Goal: Information Seeking & Learning: Learn about a topic

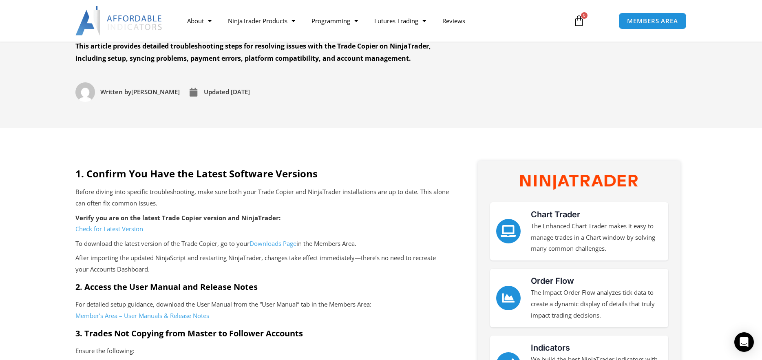
scroll to position [122, 0]
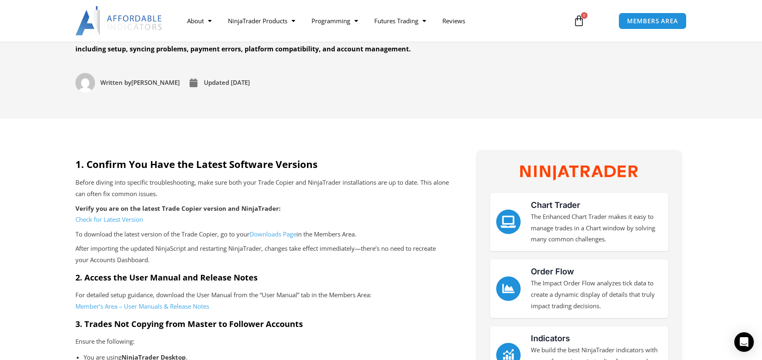
click at [118, 220] on link "Check for Latest Version" at bounding box center [109, 219] width 68 height 8
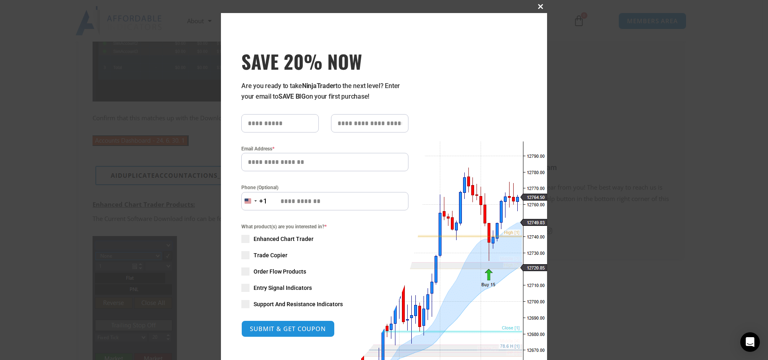
click at [537, 7] on span "SAVE 20% NOW popup" at bounding box center [540, 6] width 13 height 5
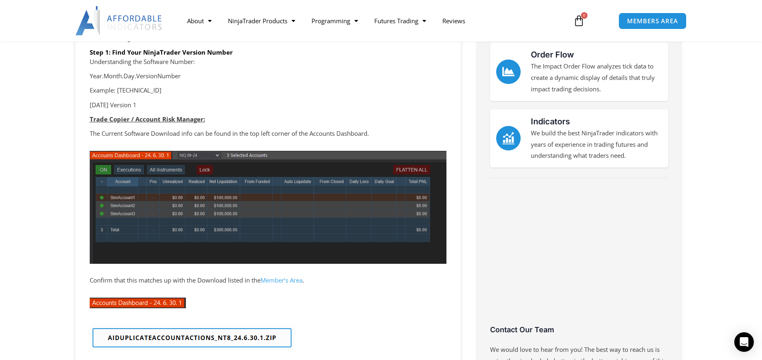
scroll to position [163, 0]
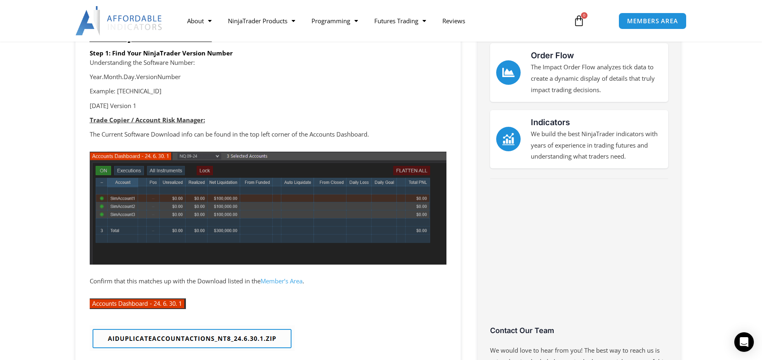
click at [289, 280] on link "Member’s Area" at bounding box center [282, 281] width 42 height 8
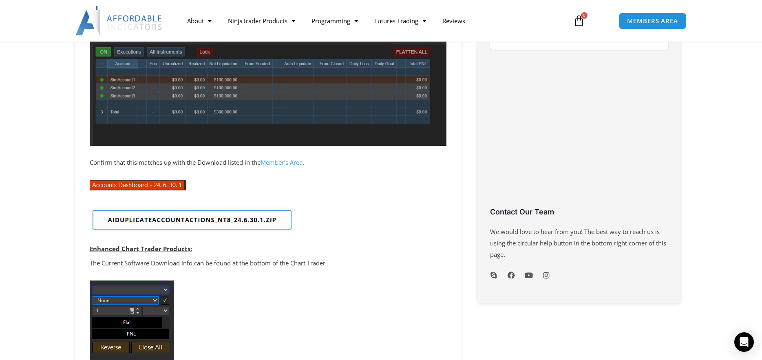
scroll to position [285, 0]
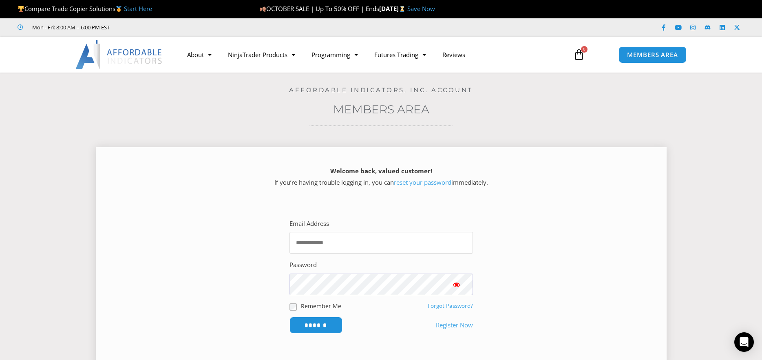
click at [343, 243] on input "Email Address" at bounding box center [382, 243] width 184 height 22
type input "**********"
click at [316, 325] on input "******" at bounding box center [316, 325] width 56 height 18
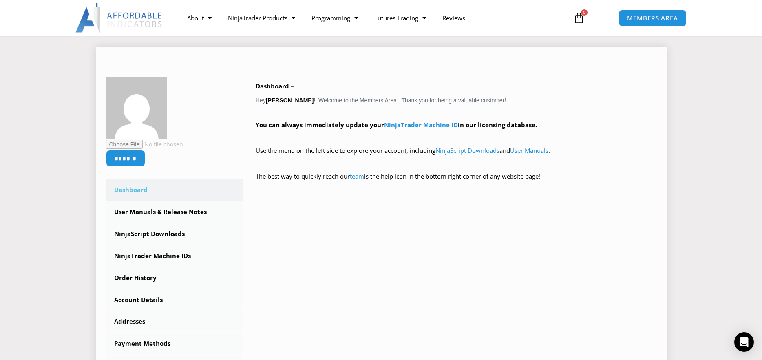
scroll to position [82, 0]
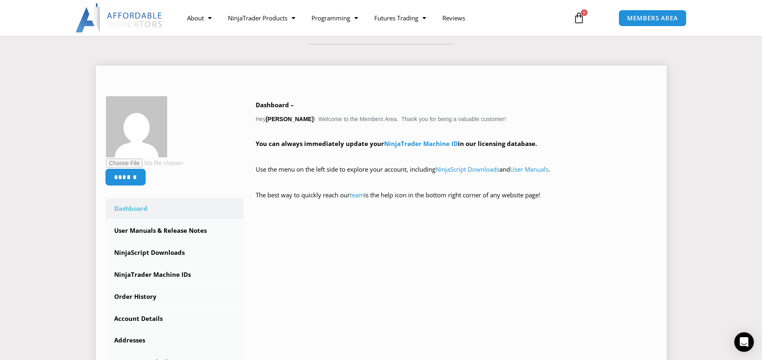
click at [133, 176] on input "******" at bounding box center [125, 177] width 41 height 18
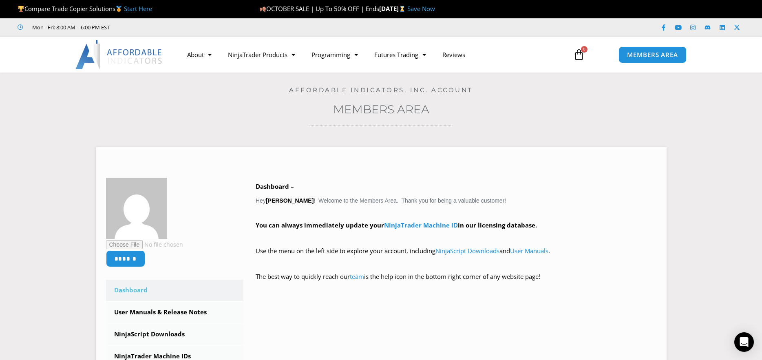
click at [578, 53] on icon at bounding box center [578, 54] width 11 height 11
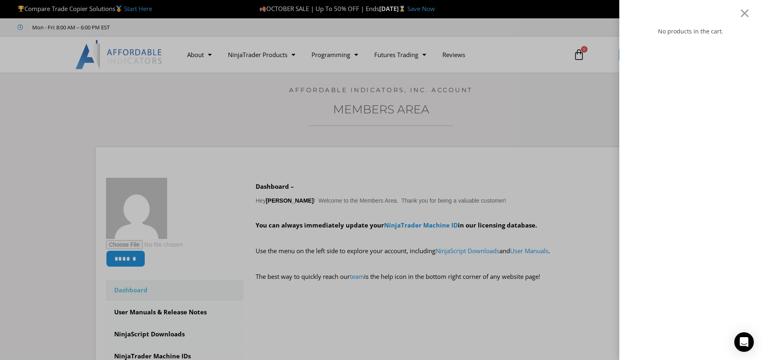
click at [581, 90] on div "No products in the cart." at bounding box center [381, 180] width 762 height 360
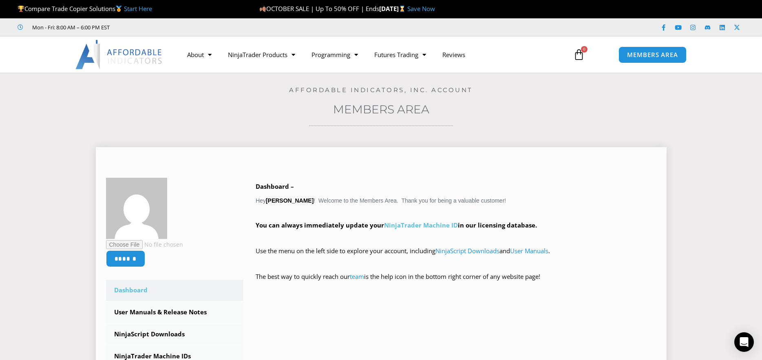
click at [410, 225] on link "NinjaTrader Machine ID" at bounding box center [421, 225] width 74 height 8
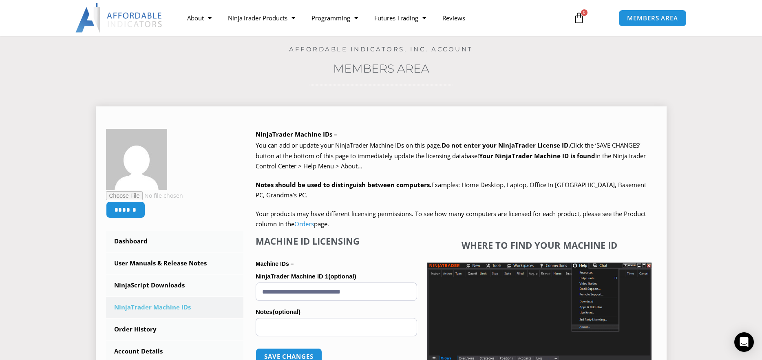
scroll to position [82, 0]
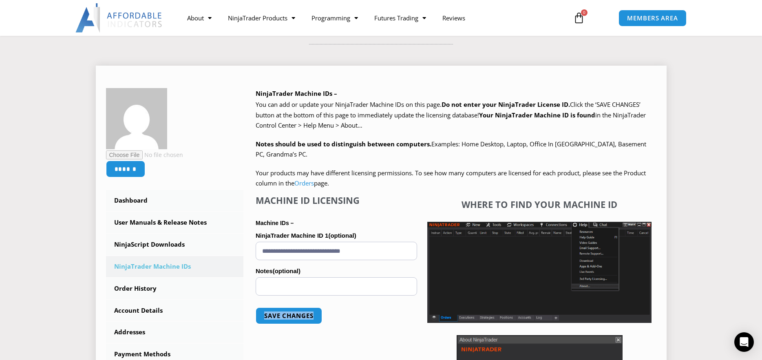
drag, startPoint x: 378, startPoint y: 336, endPoint x: 379, endPoint y: 294, distance: 42.0
click at [379, 294] on div "**********" at bounding box center [336, 316] width 161 height 243
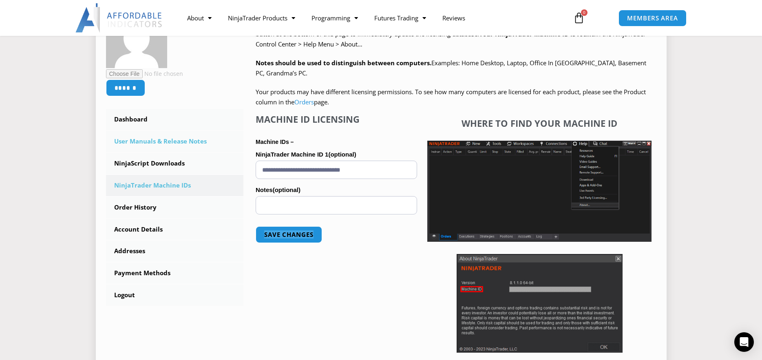
scroll to position [163, 0]
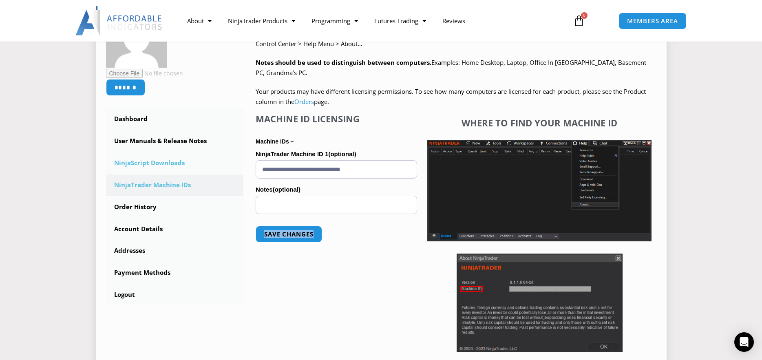
click at [141, 162] on link "NinjaScript Downloads" at bounding box center [175, 163] width 138 height 21
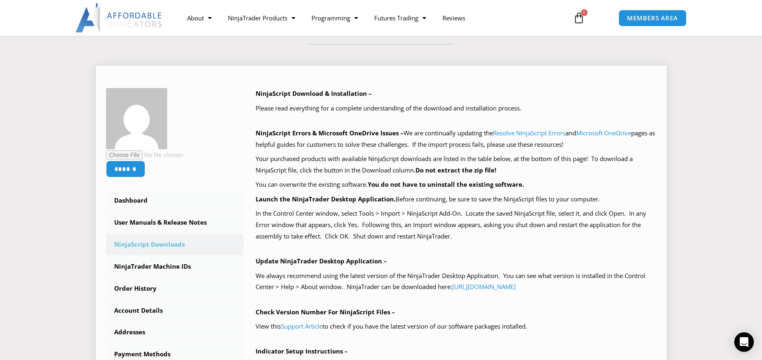
scroll to position [122, 0]
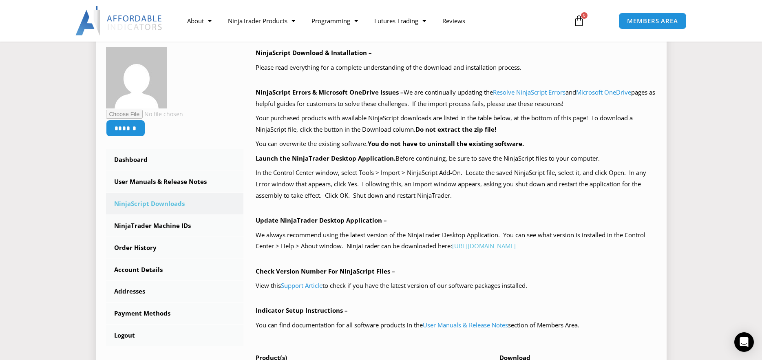
click at [502, 246] on link "https://account.ninjatrader.com/download" at bounding box center [484, 246] width 64 height 8
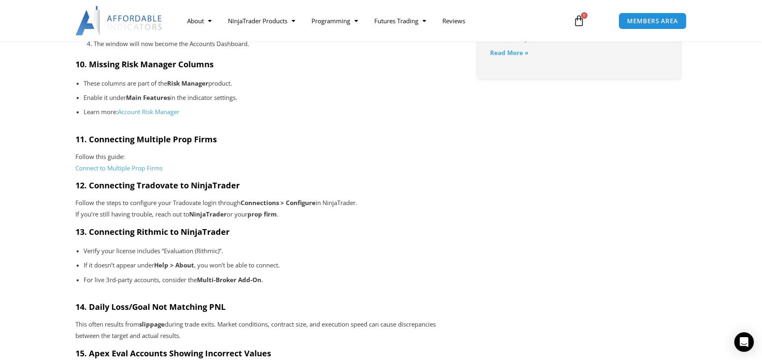
scroll to position [1060, 0]
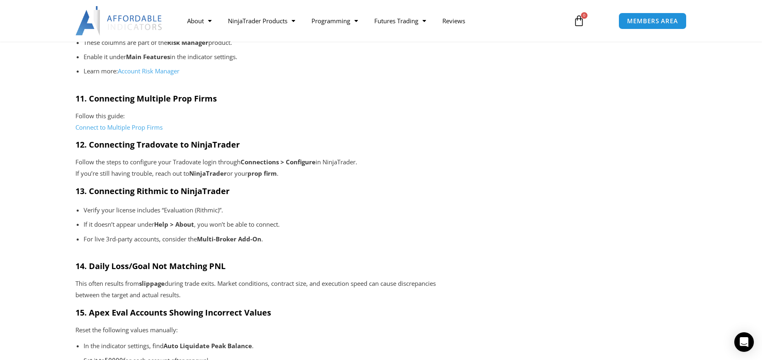
click at [115, 126] on link "Connect to Multiple Prop Firms" at bounding box center [118, 127] width 87 height 8
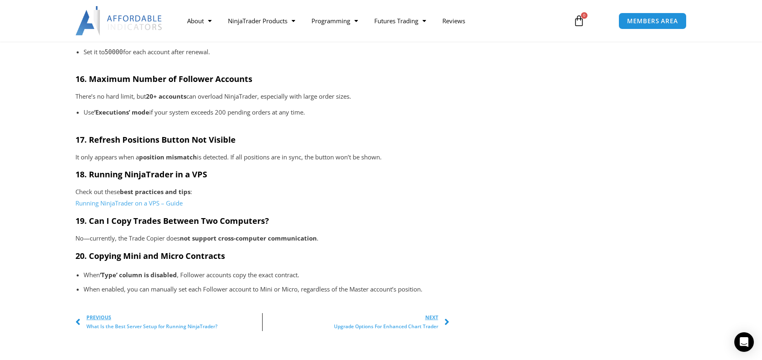
scroll to position [1387, 0]
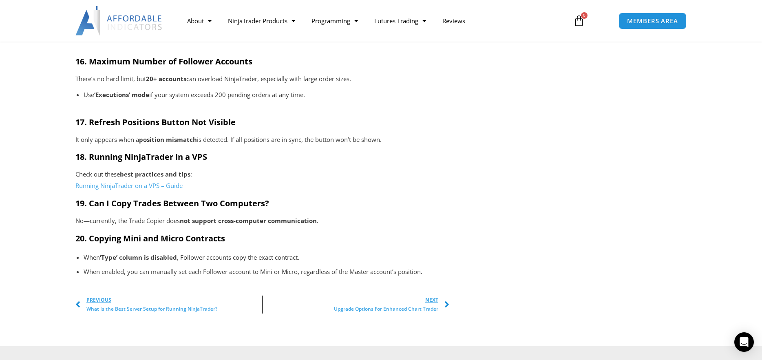
click at [433, 301] on span "Next" at bounding box center [386, 300] width 104 height 9
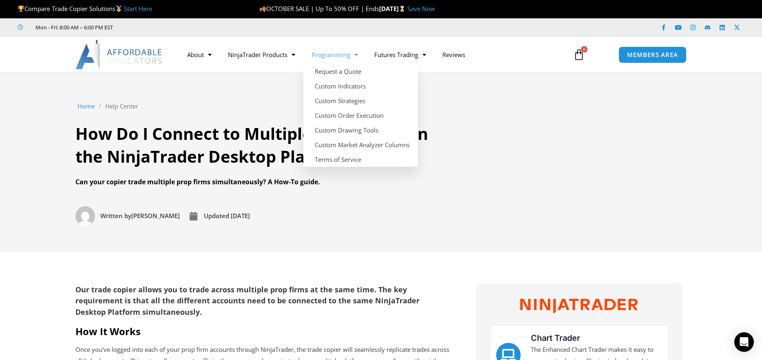
click at [338, 54] on link "Programming" at bounding box center [334, 54] width 63 height 19
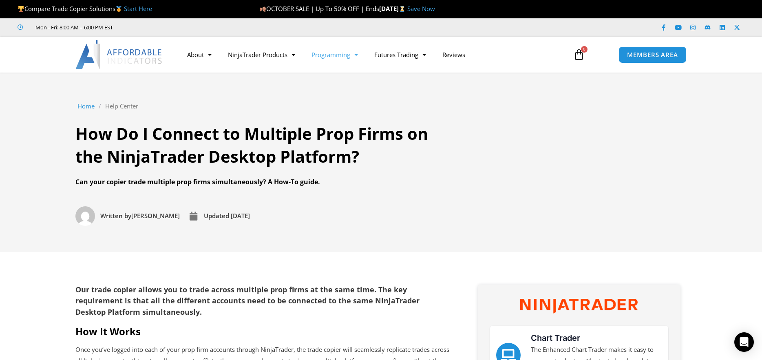
click at [337, 54] on link "Programming" at bounding box center [334, 54] width 63 height 19
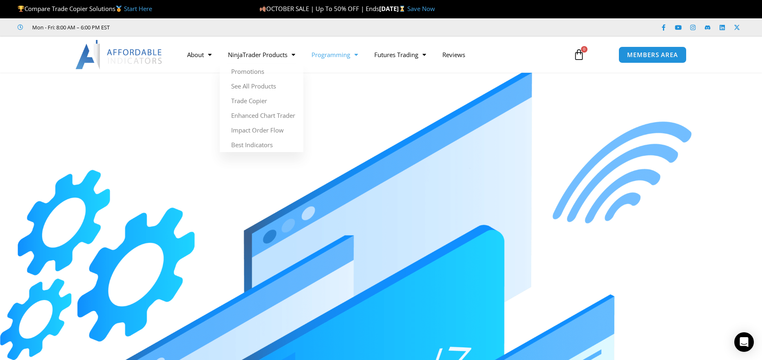
drag, startPoint x: 118, startPoint y: 55, endPoint x: 124, endPoint y: 55, distance: 5.7
click at [119, 55] on img at bounding box center [119, 54] width 88 height 29
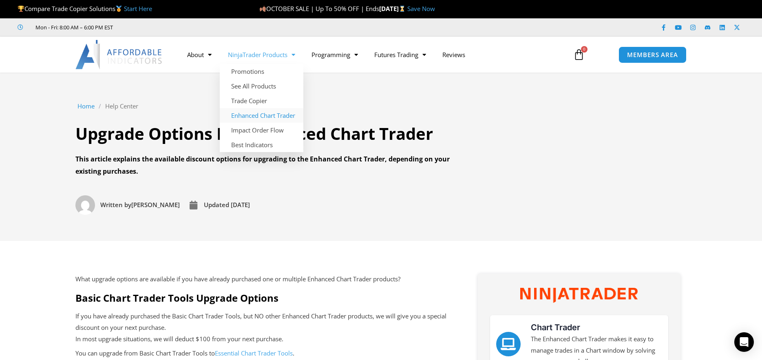
click at [261, 115] on link "Enhanced Chart Trader" at bounding box center [262, 115] width 84 height 15
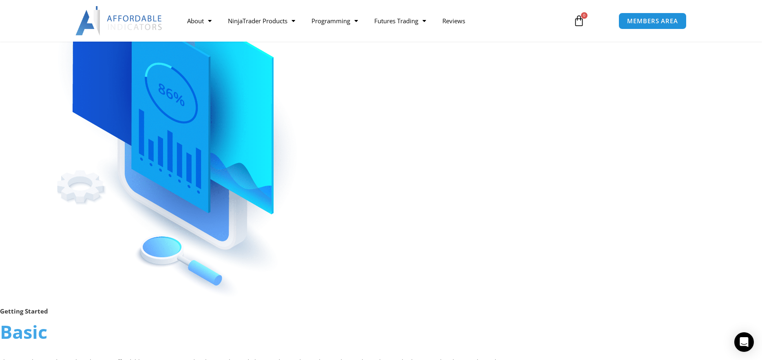
scroll to position [41, 0]
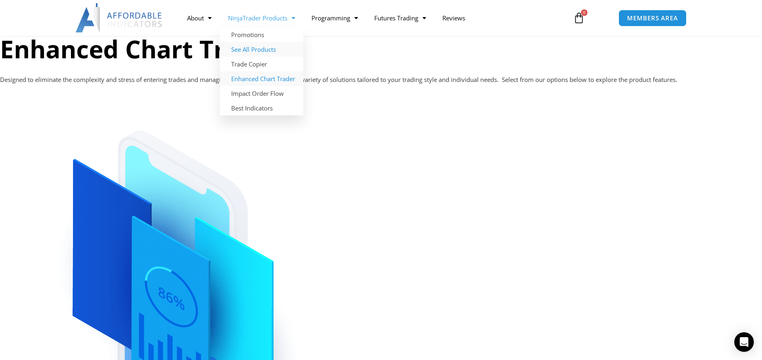
click at [249, 48] on link "See All Products" at bounding box center [262, 49] width 84 height 15
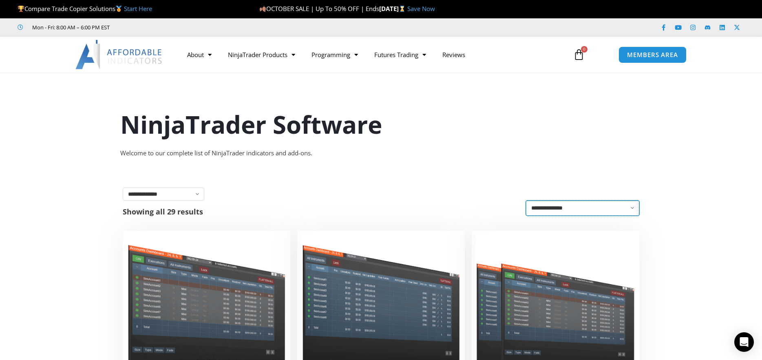
click at [590, 210] on select "**********" at bounding box center [582, 208] width 113 height 15
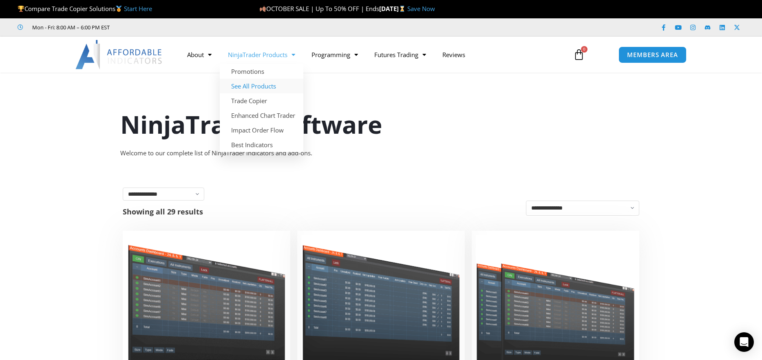
click at [267, 56] on link "NinjaTrader Products" at bounding box center [262, 54] width 84 height 19
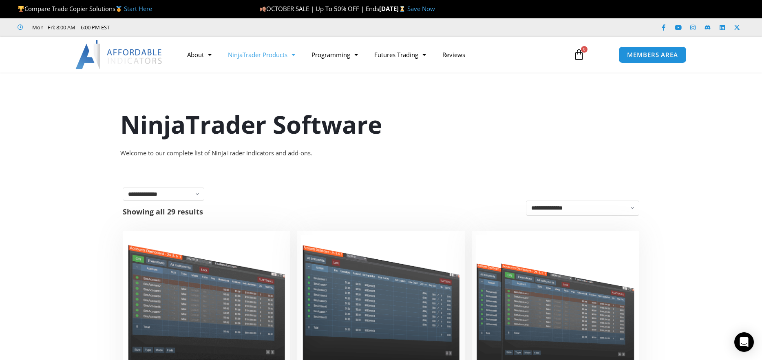
click at [266, 57] on link "NinjaTrader Products" at bounding box center [262, 54] width 84 height 19
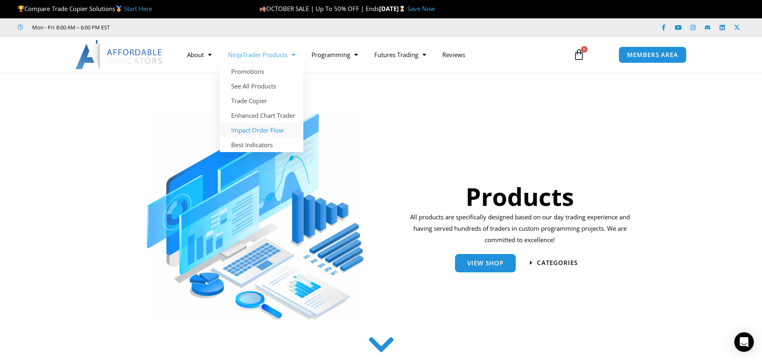
click at [260, 131] on link "Impact Order Flow" at bounding box center [262, 130] width 84 height 15
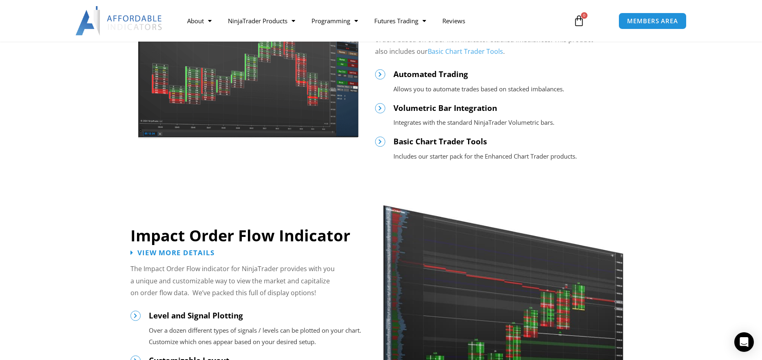
scroll to position [408, 0]
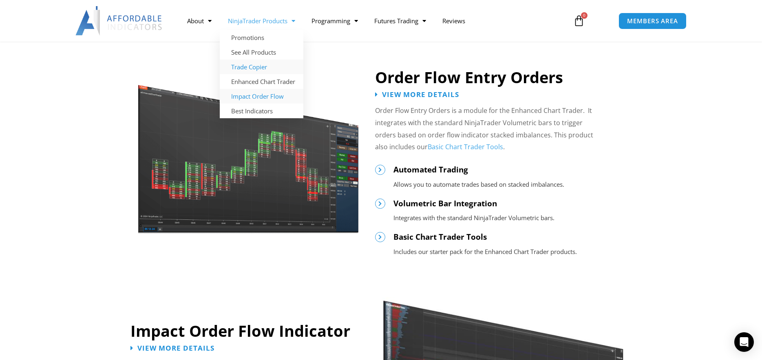
click at [256, 66] on link "Trade Copier" at bounding box center [262, 67] width 84 height 15
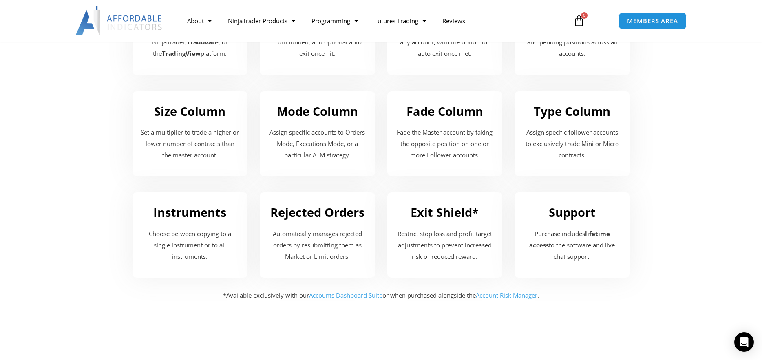
scroll to position [1060, 0]
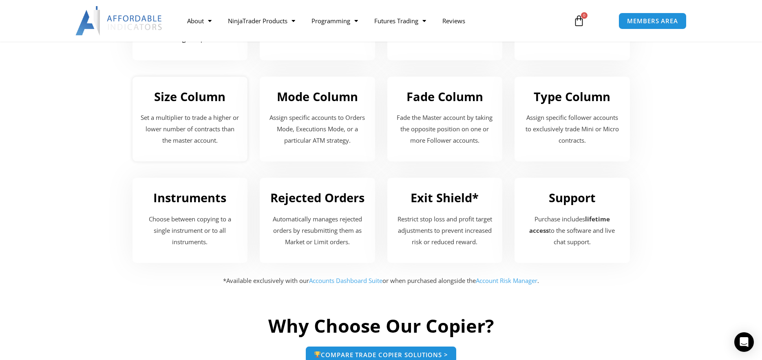
click at [170, 140] on p "Set a multiplier to trade a higher or lower number of contracts than the master…" at bounding box center [190, 129] width 99 height 34
click at [182, 124] on p "Set a multiplier to trade a higher or lower number of contracts than the master…" at bounding box center [190, 129] width 99 height 34
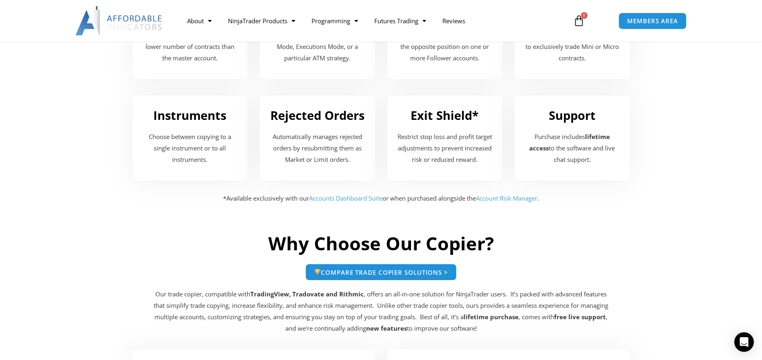
scroll to position [1142, 0]
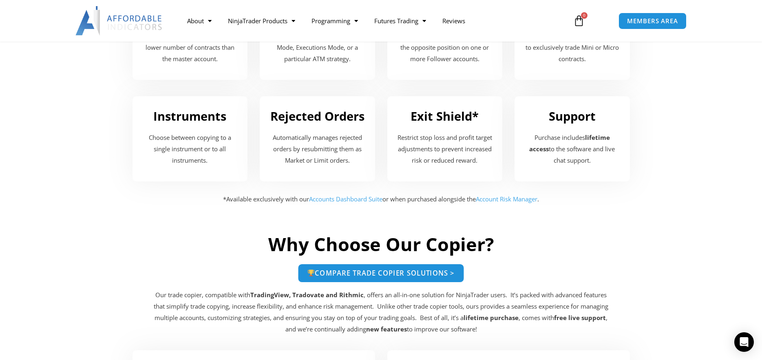
click at [386, 274] on span "Compare Trade Copier Solutions >" at bounding box center [381, 273] width 148 height 7
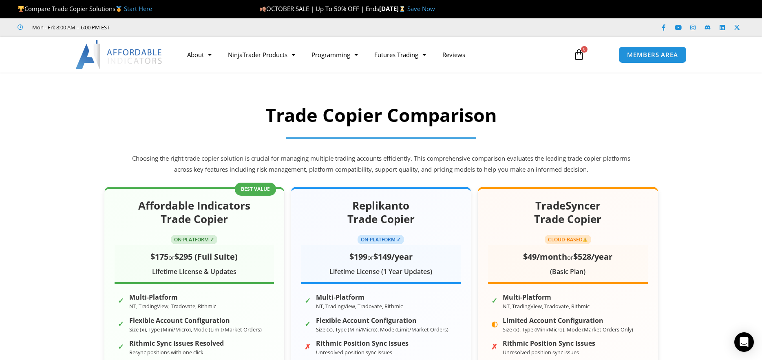
click at [140, 58] on img at bounding box center [119, 54] width 88 height 29
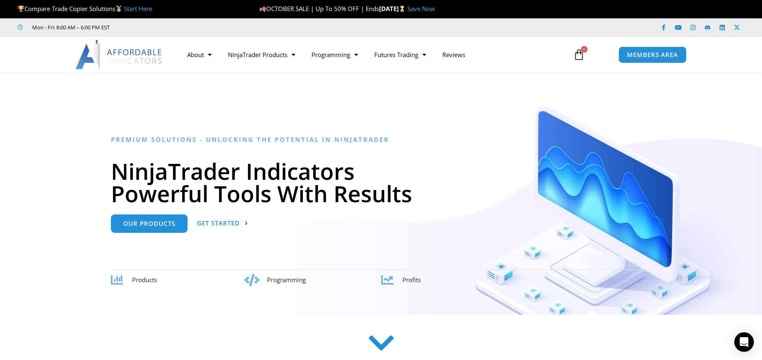
click at [435, 10] on link "Save Now" at bounding box center [421, 8] width 28 height 8
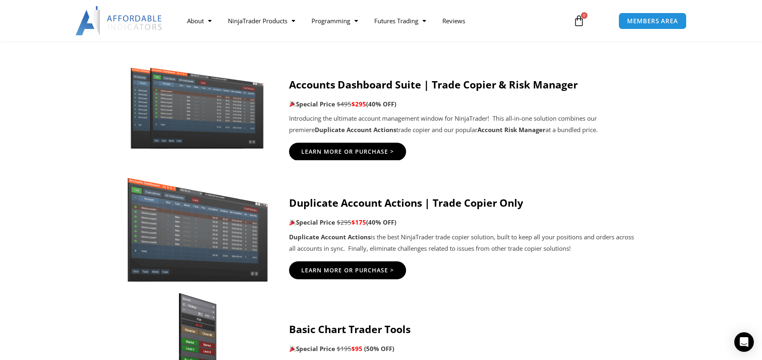
scroll to position [449, 0]
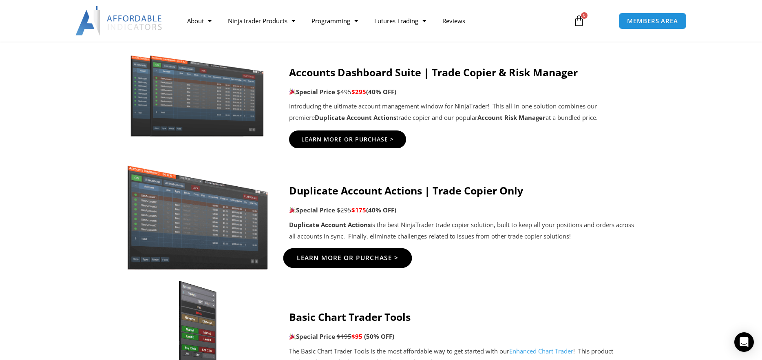
click at [342, 260] on span "Learn More Or Purchase >" at bounding box center [347, 258] width 102 height 6
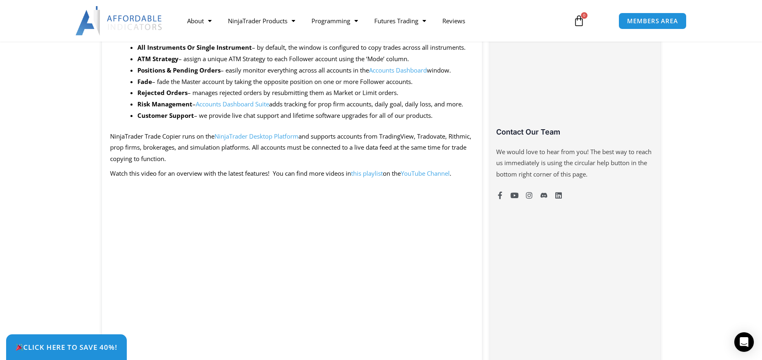
scroll to position [530, 0]
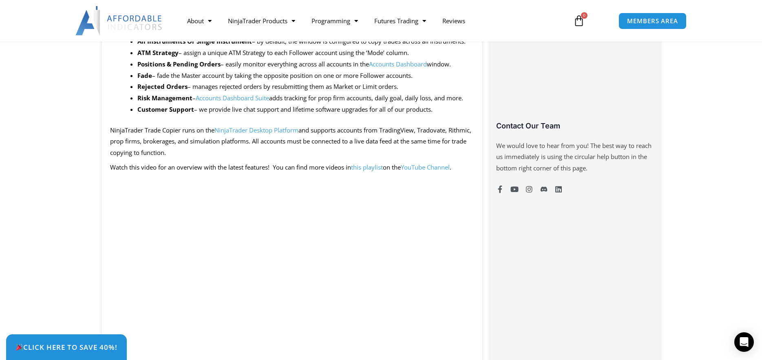
click at [371, 166] on link "this playlist" at bounding box center [367, 167] width 32 height 8
